Goal: Find contact information: Find contact information

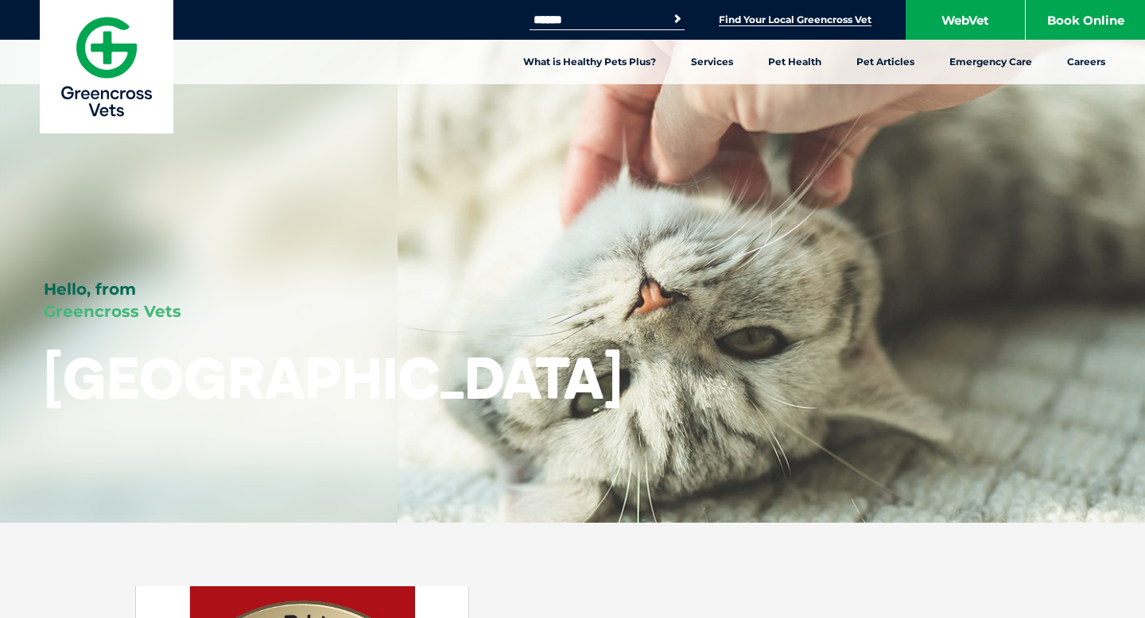
click at [797, 16] on link "Find Your Local Greencross Vet" at bounding box center [795, 20] width 153 height 13
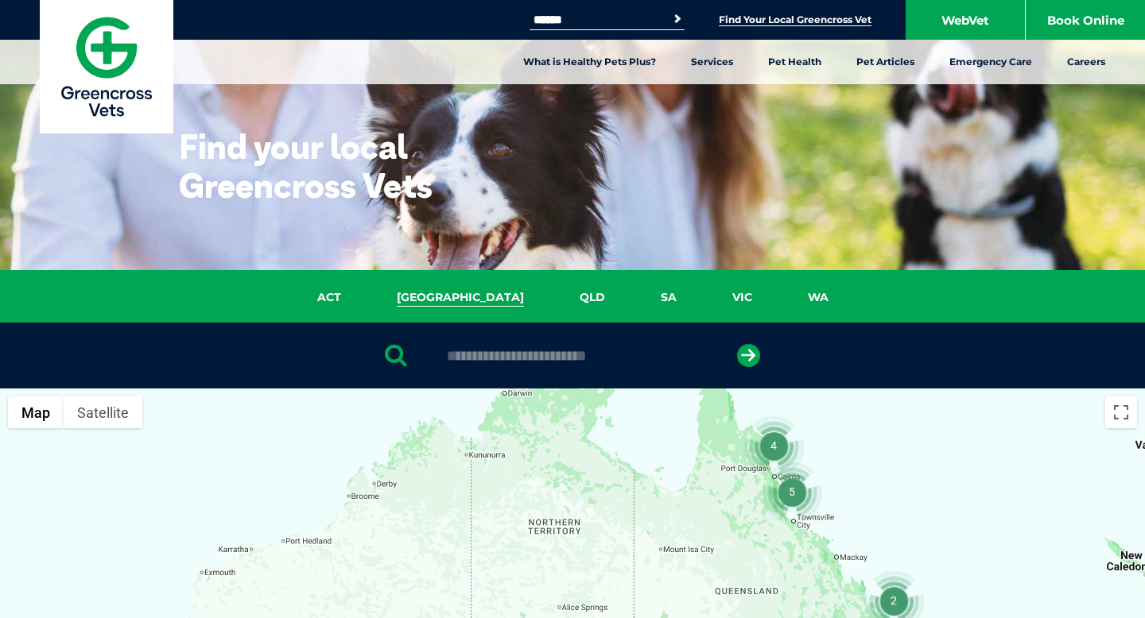
click at [462, 295] on link "[GEOGRAPHIC_DATA]" at bounding box center [460, 298] width 183 height 18
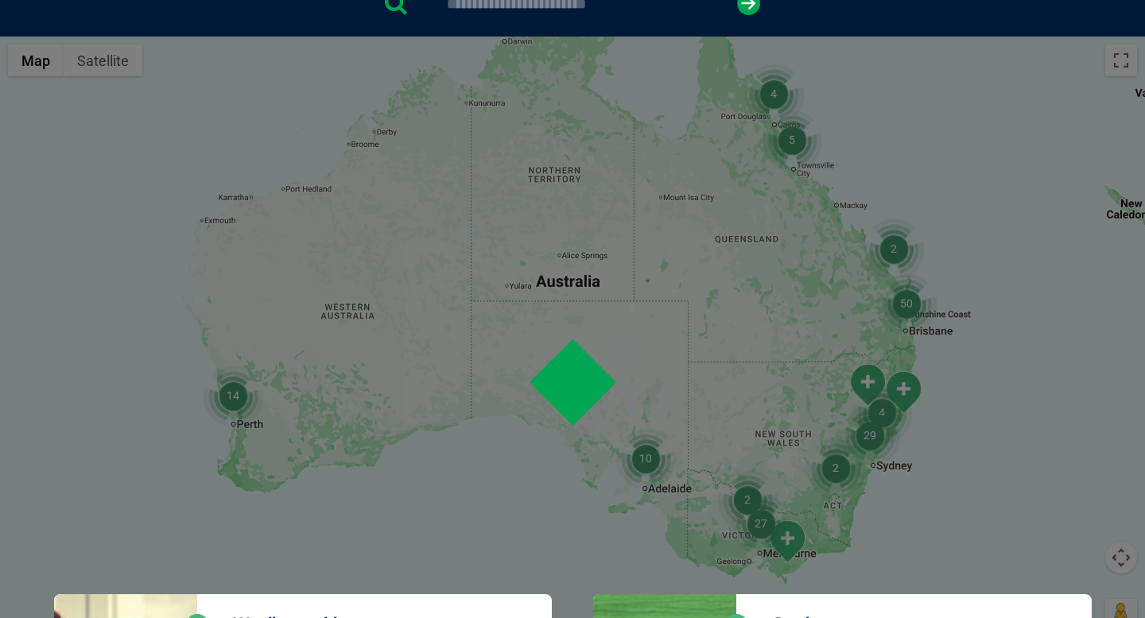
scroll to position [364, 0]
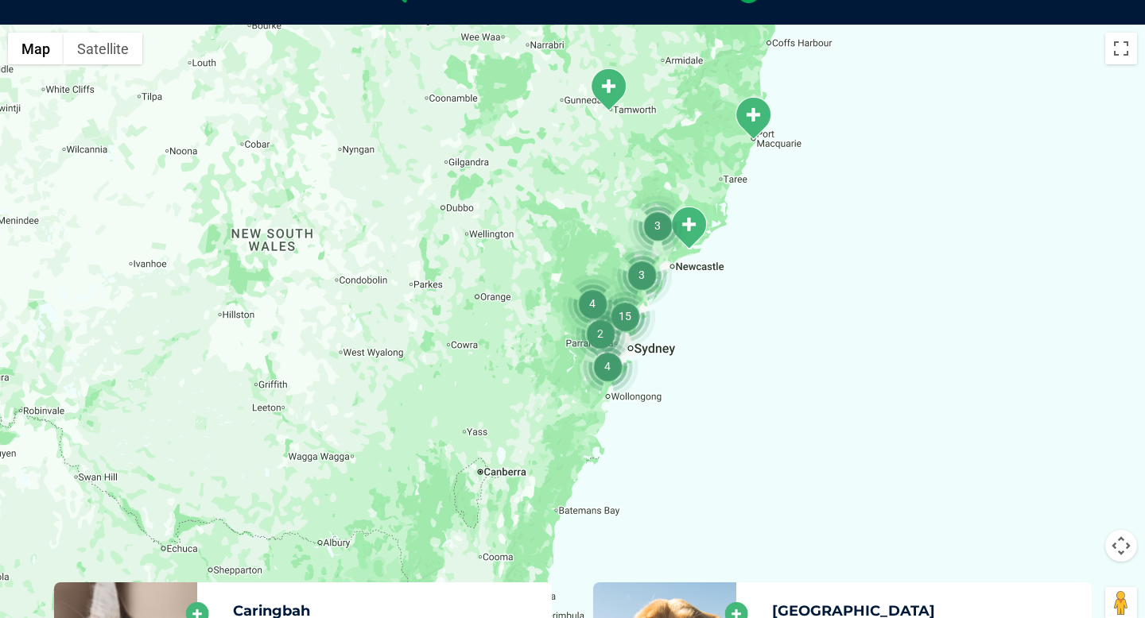
drag, startPoint x: 628, startPoint y: 491, endPoint x: 745, endPoint y: 285, distance: 236.7
click at [745, 285] on div at bounding box center [572, 332] width 1145 height 614
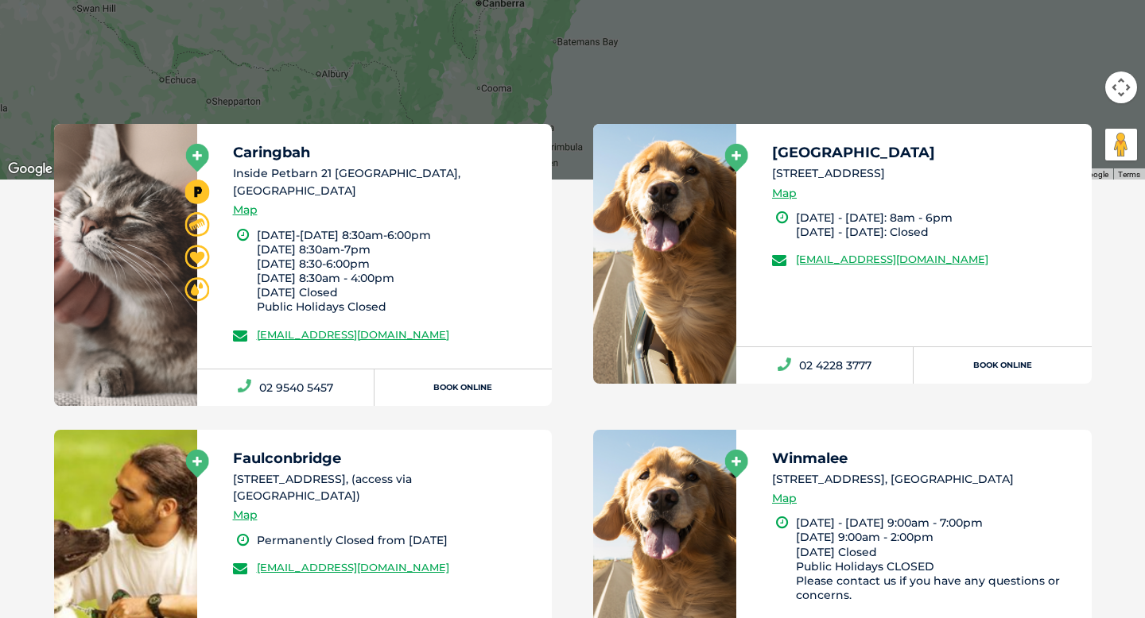
scroll to position [823, 0]
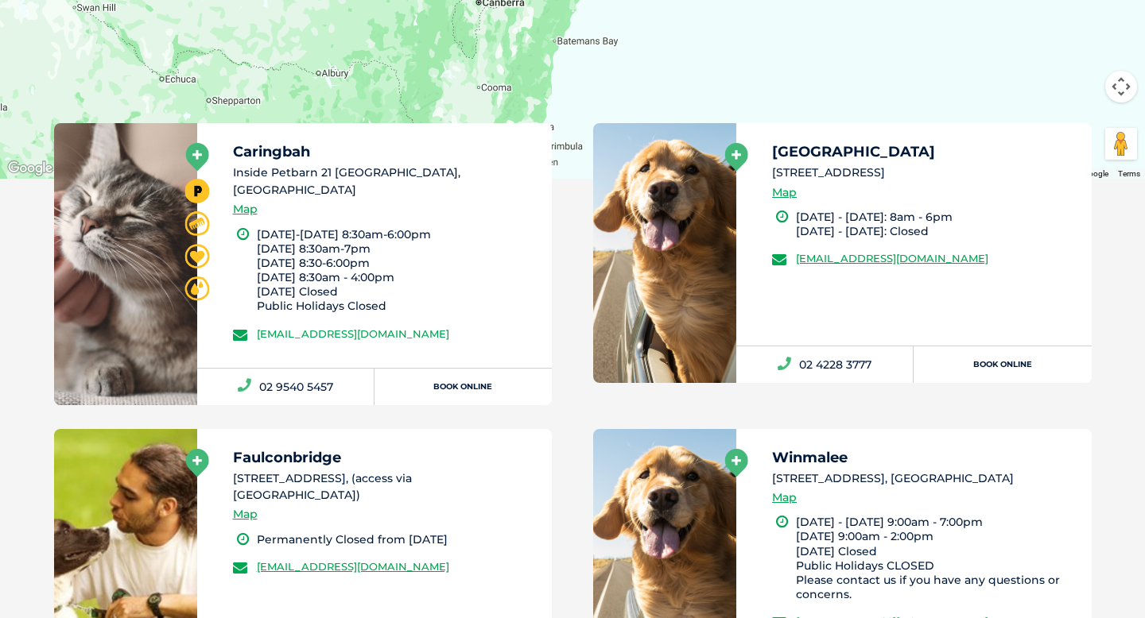
click at [315, 327] on link "[EMAIL_ADDRESS][DOMAIN_NAME]" at bounding box center [353, 333] width 192 height 13
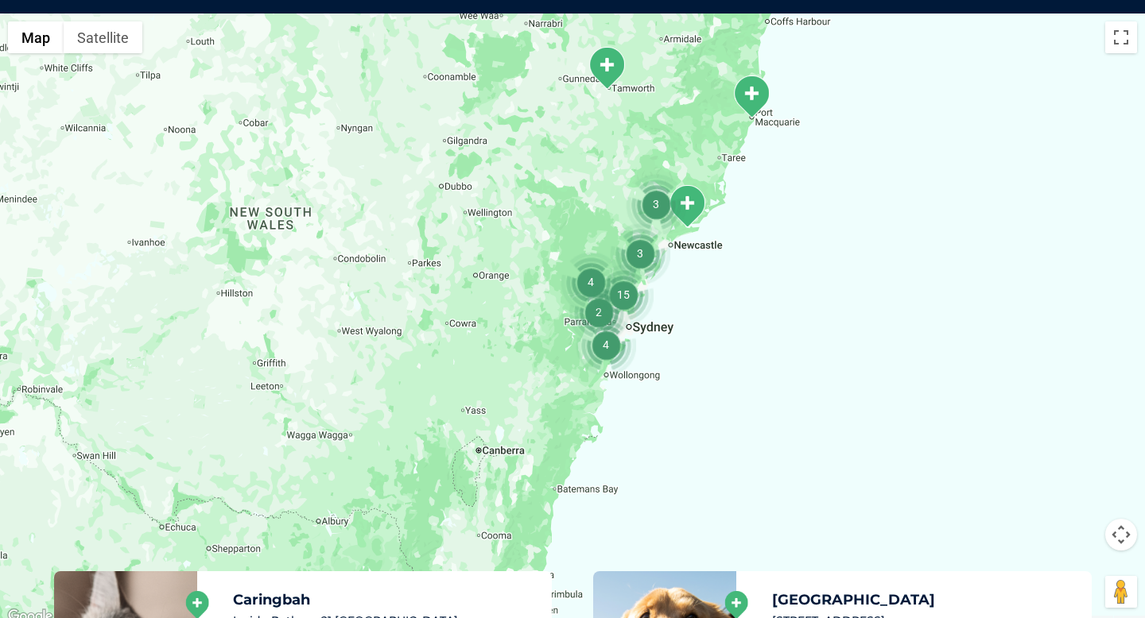
scroll to position [364, 0]
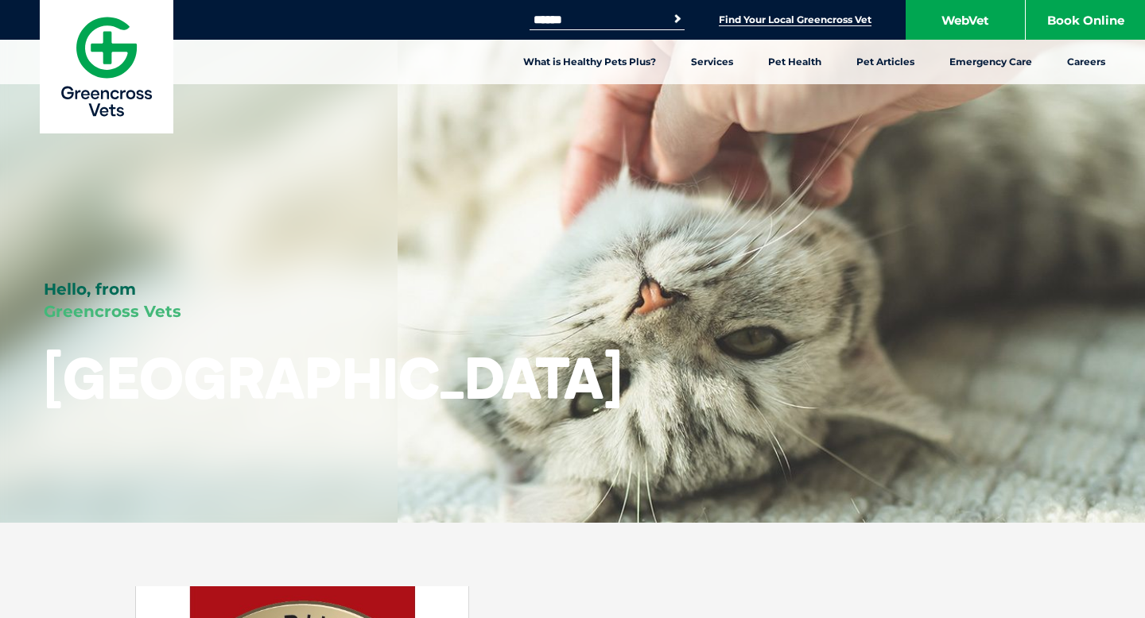
click at [774, 18] on link "Find Your Local Greencross Vet" at bounding box center [795, 20] width 153 height 13
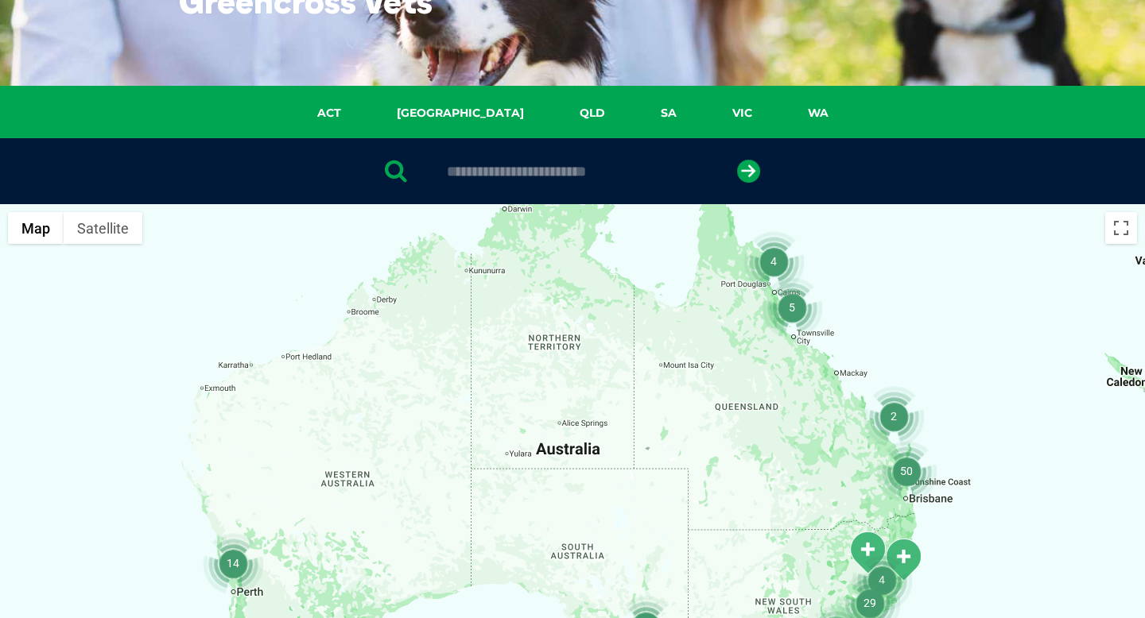
scroll to position [196, 0]
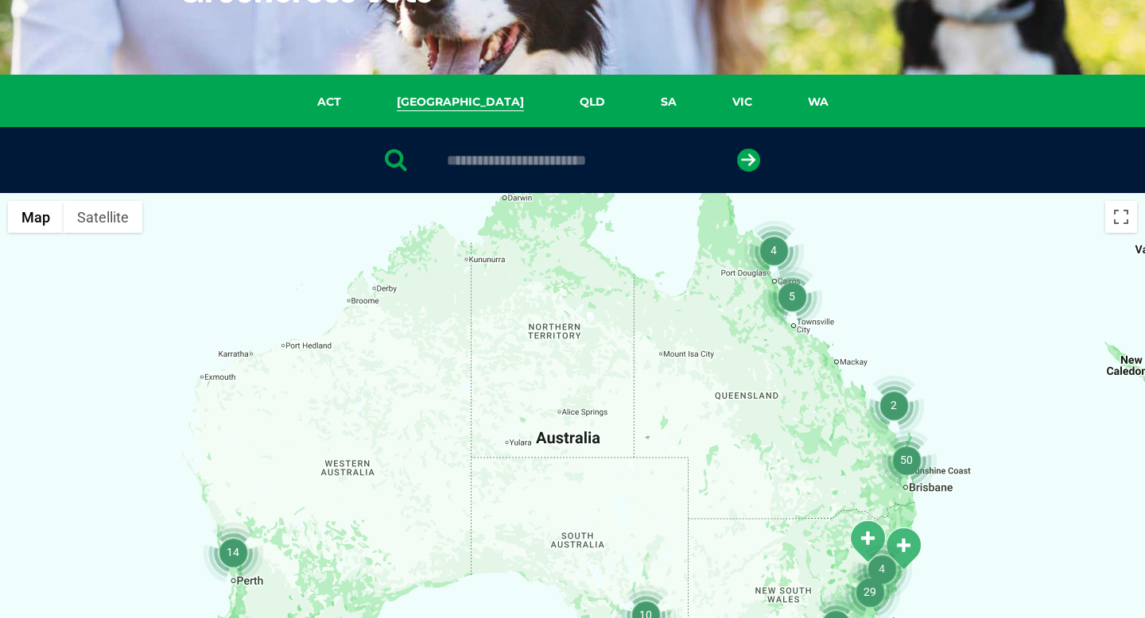
click at [447, 99] on link "[GEOGRAPHIC_DATA]" at bounding box center [460, 102] width 183 height 18
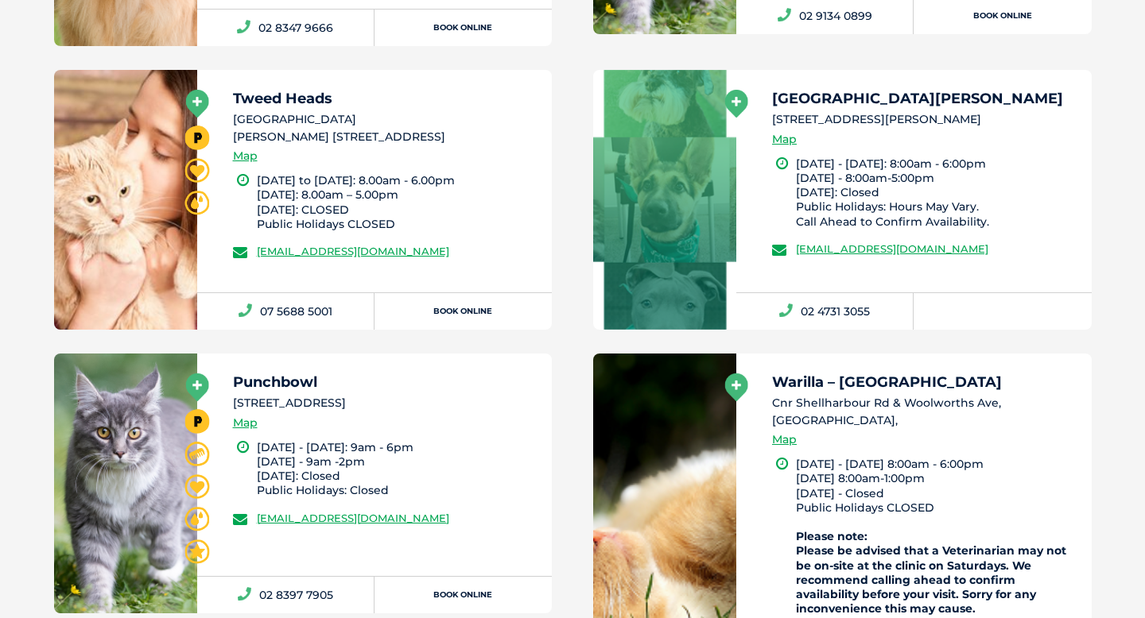
scroll to position [4885, 0]
